Goal: Task Accomplishment & Management: Use online tool/utility

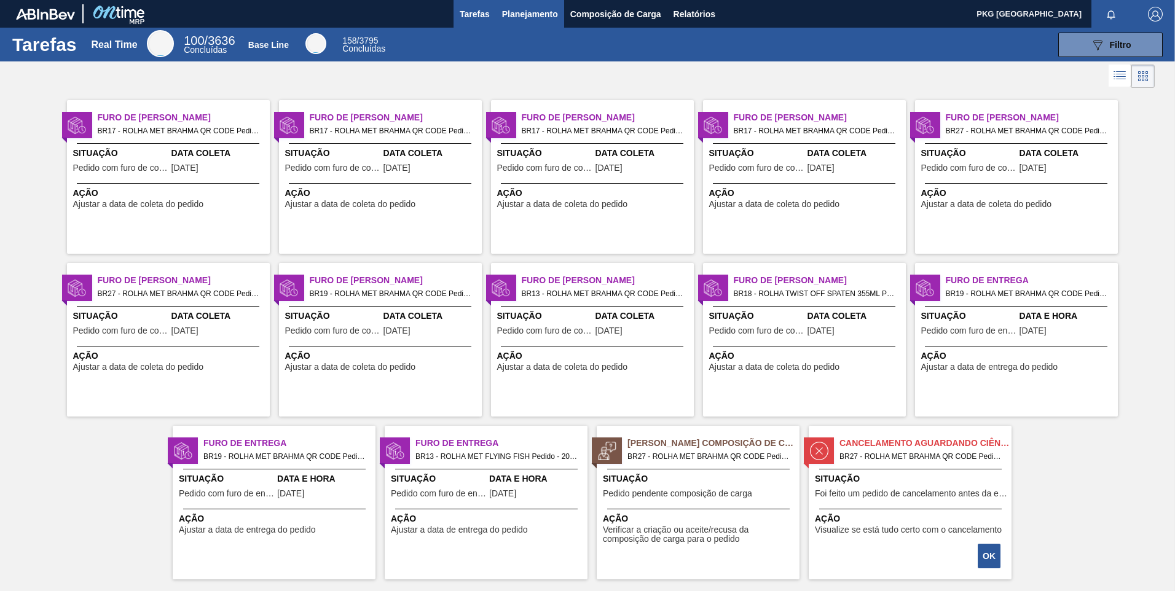
click at [512, 22] on button "Planejamento" at bounding box center [530, 14] width 68 height 28
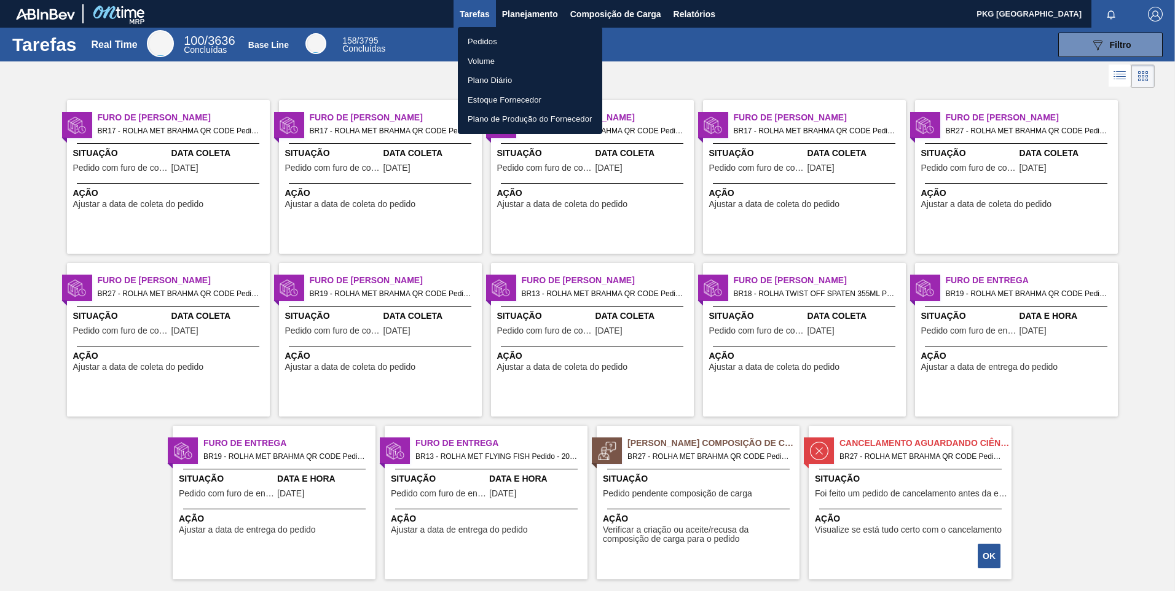
click at [624, 21] on div at bounding box center [587, 295] width 1175 height 591
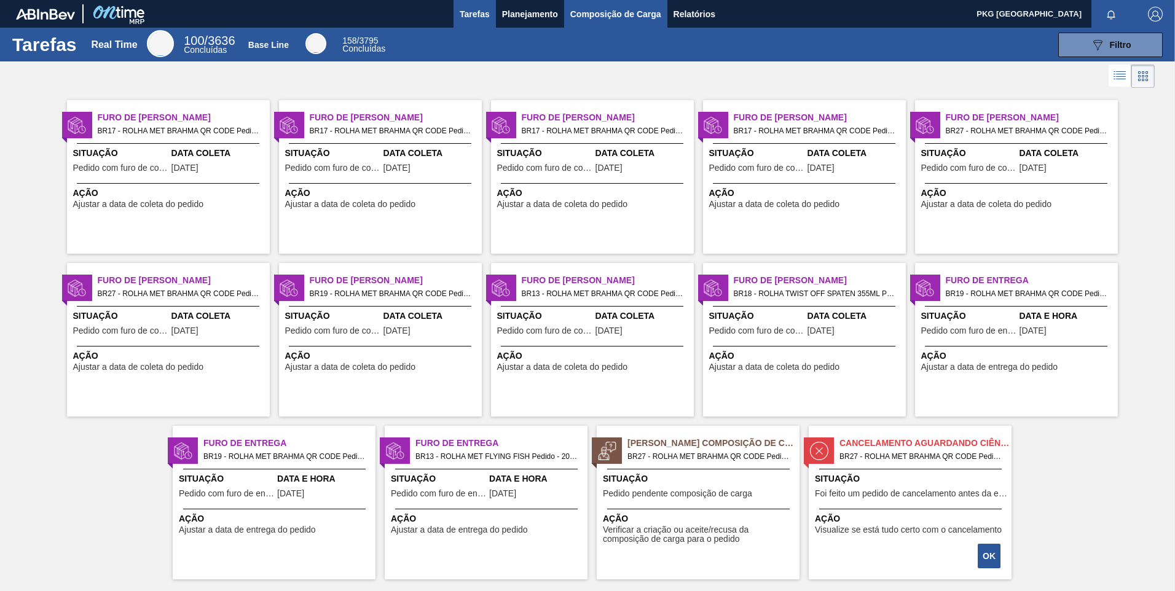
click at [603, 4] on button "Composição de Carga" at bounding box center [615, 14] width 103 height 28
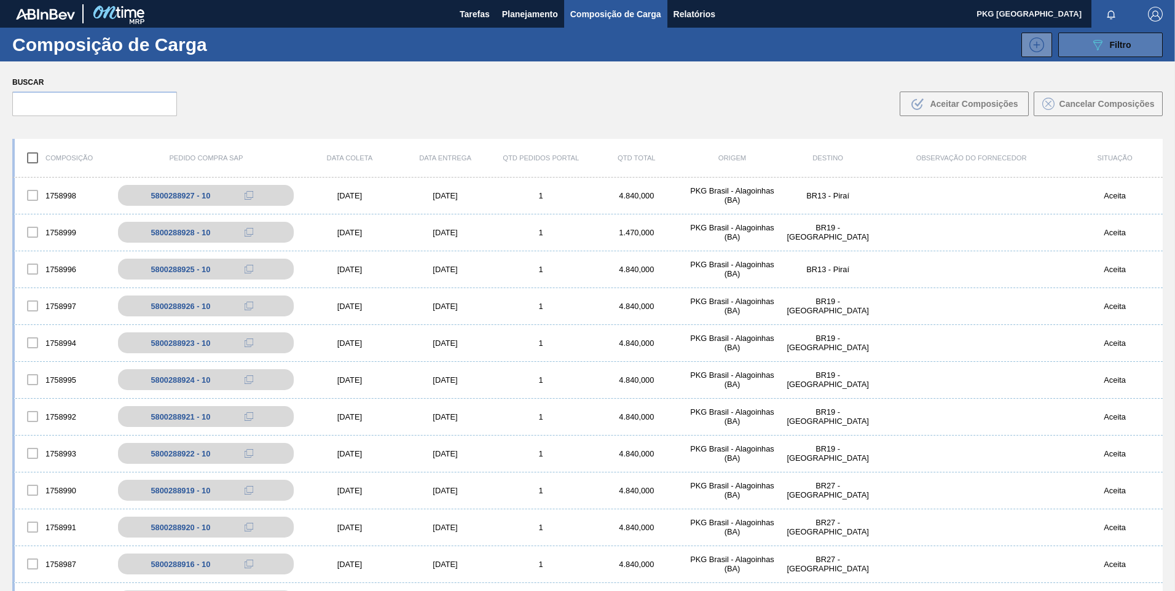
click at [1091, 55] on button "089F7B8B-B2A5-4AFE-B5C0-19BA573D28AC Filtro" at bounding box center [1110, 45] width 104 height 25
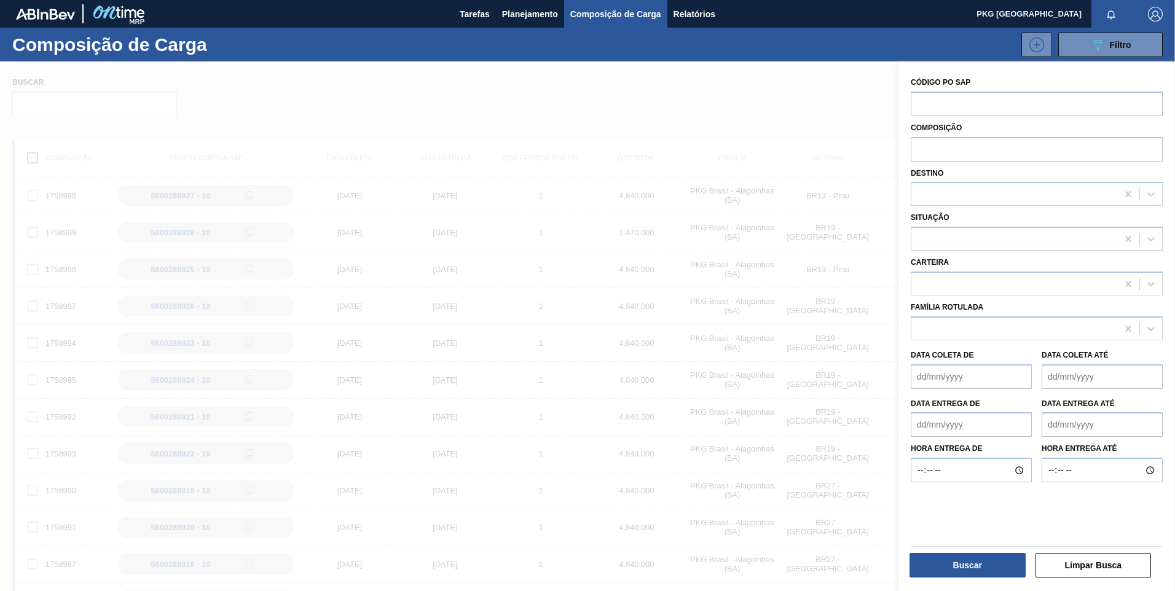
click at [736, 87] on div at bounding box center [587, 356] width 1175 height 591
click at [1135, 44] on button "089F7B8B-B2A5-4AFE-B5C0-19BA573D28AC Filtro" at bounding box center [1110, 45] width 104 height 25
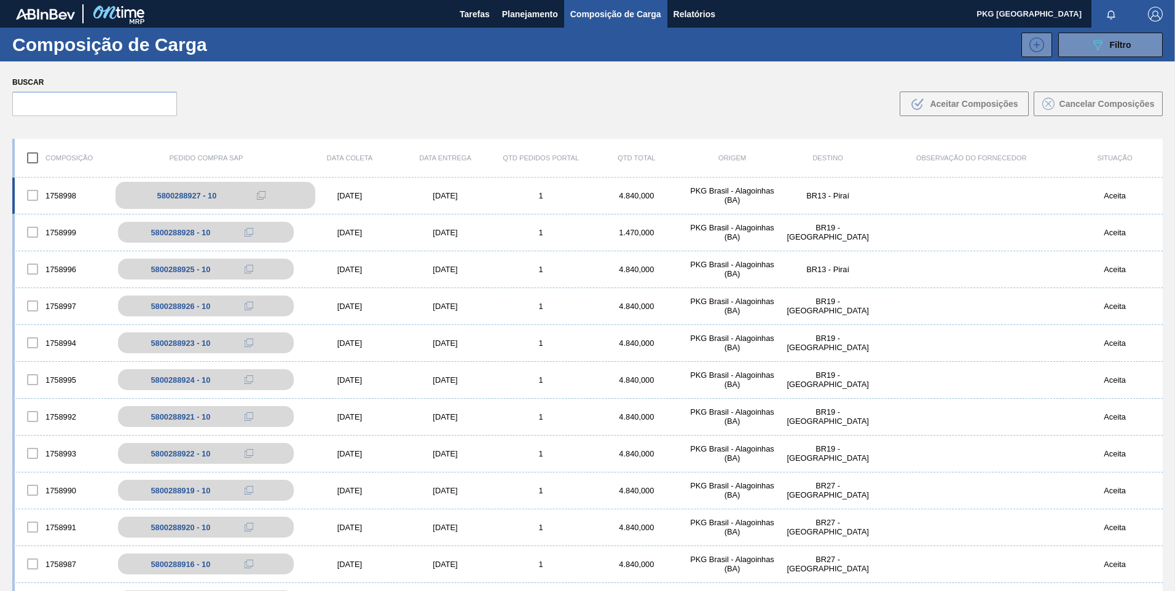
click at [189, 200] on div "5800288927 - 10" at bounding box center [216, 195] width 200 height 27
click at [28, 200] on div at bounding box center [33, 195] width 26 height 26
click at [33, 197] on div at bounding box center [33, 195] width 26 height 26
click at [120, 201] on div "1758998 5800288927 - 10 08/12/2025 08/12/2025 1 4.840,000 PKG Brasil - Alagoinh…" at bounding box center [587, 196] width 1150 height 37
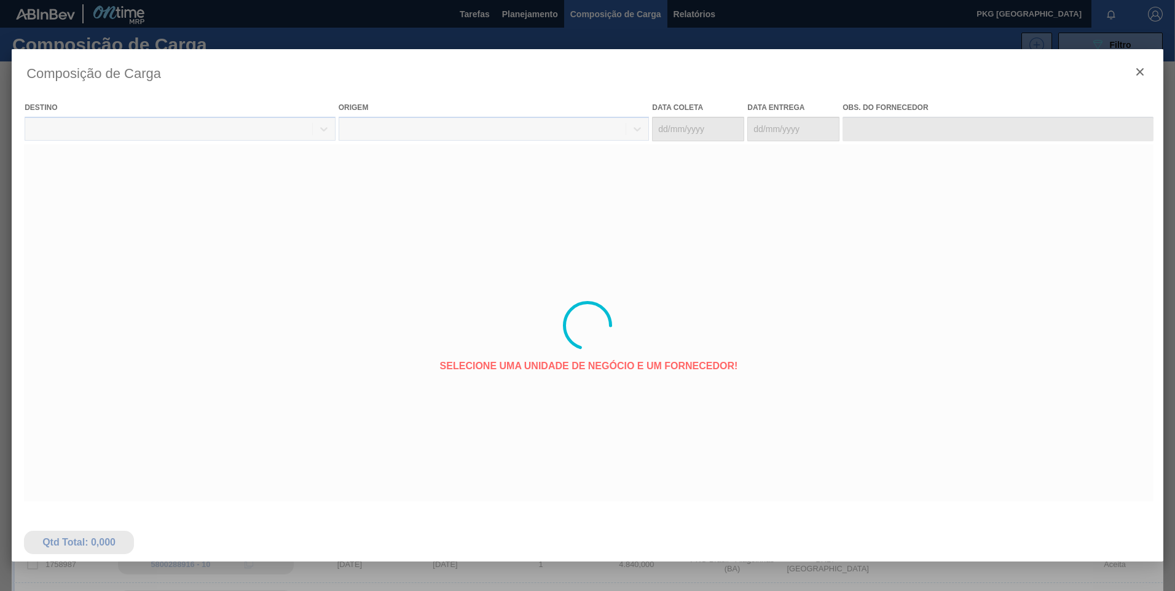
click at [171, 198] on div at bounding box center [587, 325] width 1151 height 553
type coleta "08/12/2025"
type entrega "08/12/2025"
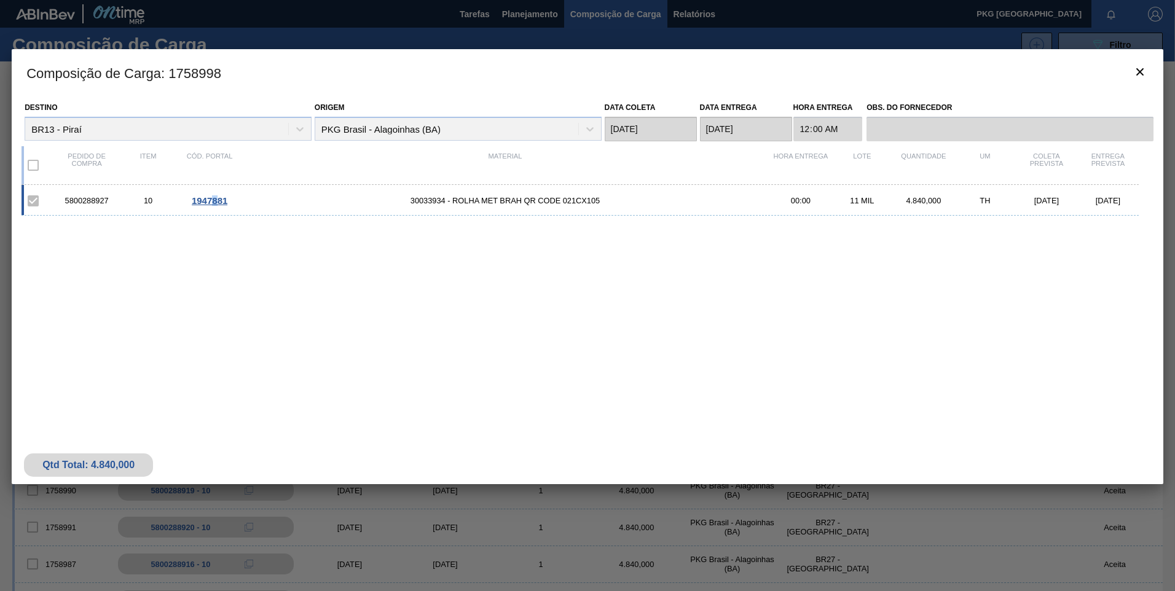
click at [216, 200] on span "1947881" at bounding box center [210, 200] width 36 height 10
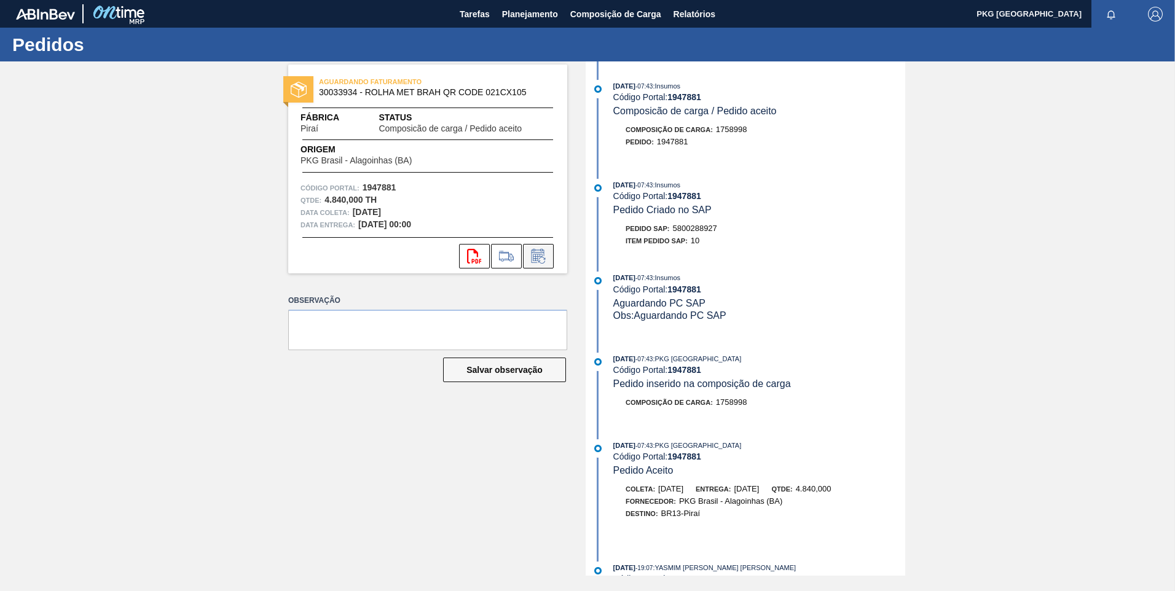
click at [538, 257] on icon at bounding box center [538, 256] width 20 height 15
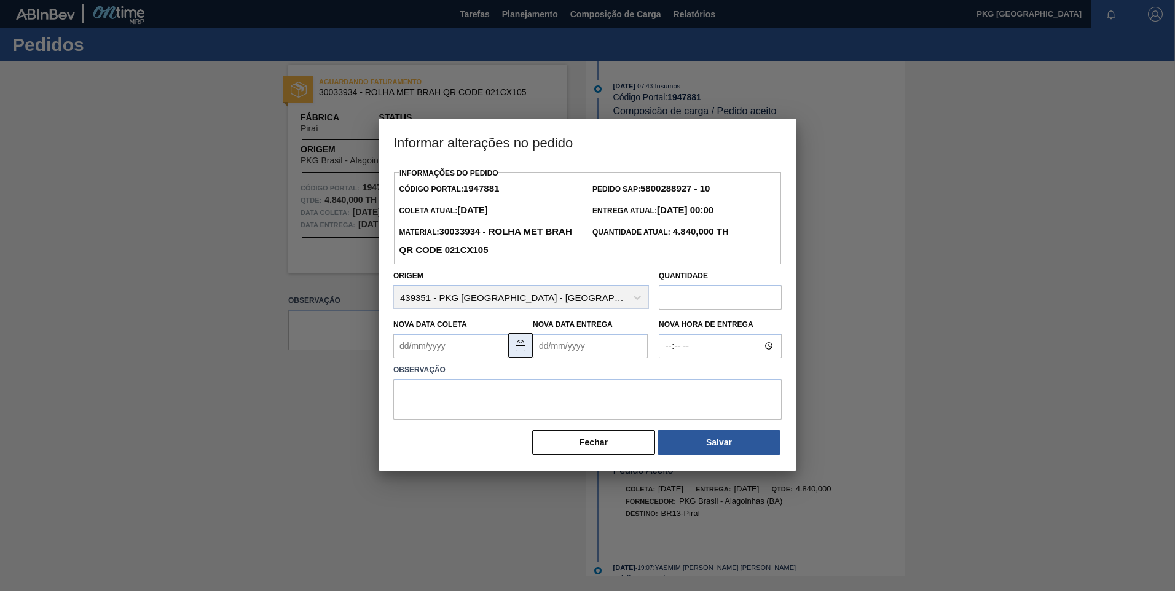
click at [518, 348] on img at bounding box center [520, 345] width 15 height 15
